Goal: Task Accomplishment & Management: Manage account settings

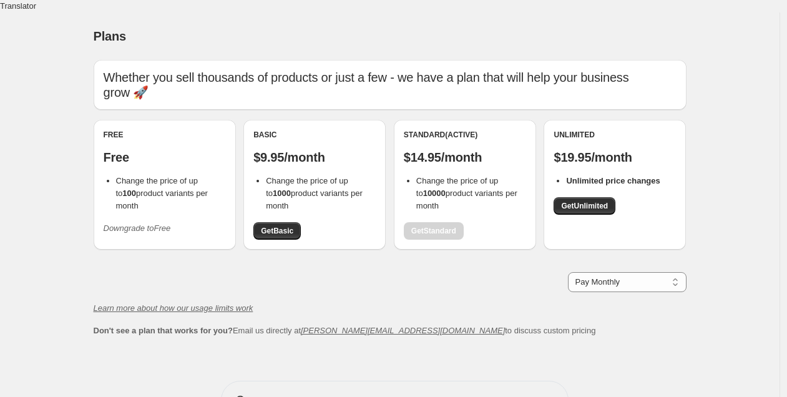
click at [130, 176] on span "Change the price of up to 100 product variants per month" at bounding box center [162, 193] width 92 height 34
click at [184, 183] on li "Change the price of up to 100 product variants per month" at bounding box center [171, 193] width 110 height 37
click at [154, 224] on icon "Downgrade to Free" at bounding box center [137, 228] width 67 height 9
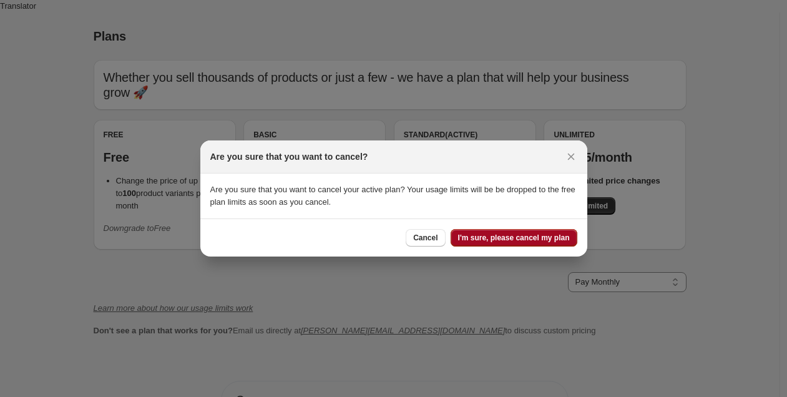
click at [496, 241] on span "I'm sure, please cancel my plan" at bounding box center [514, 238] width 112 height 10
